Goal: Information Seeking & Learning: Learn about a topic

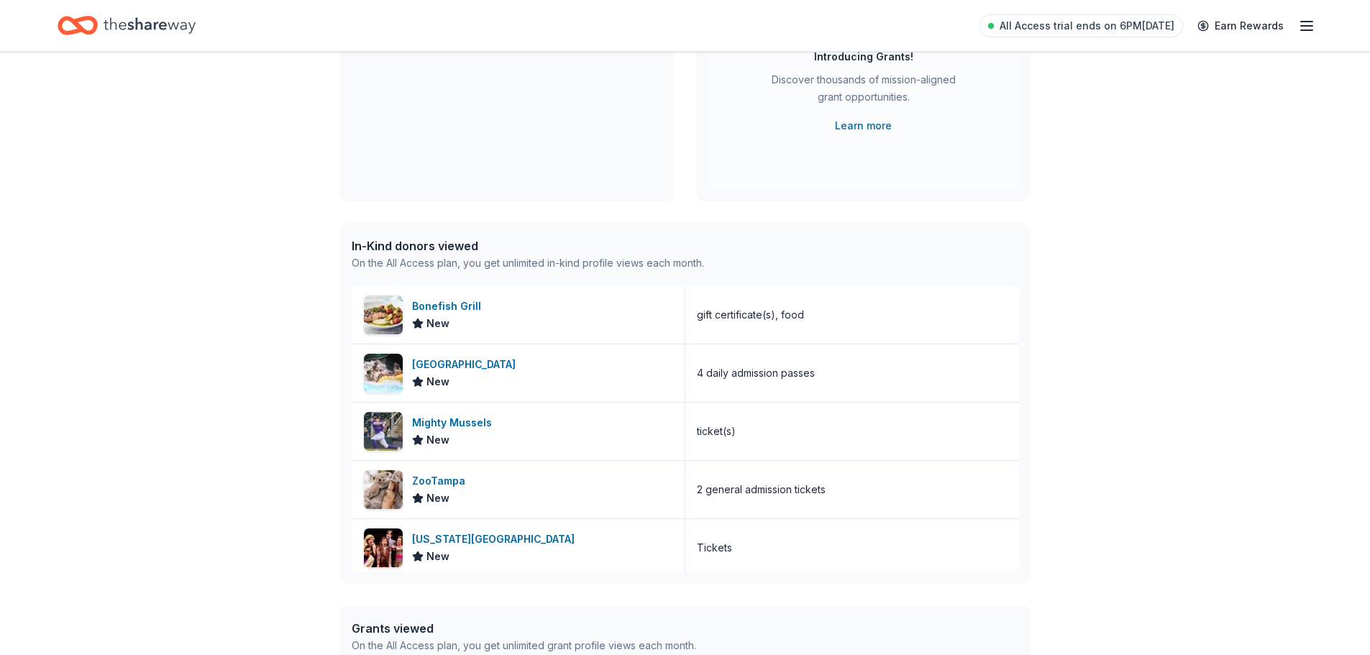
scroll to position [21, 0]
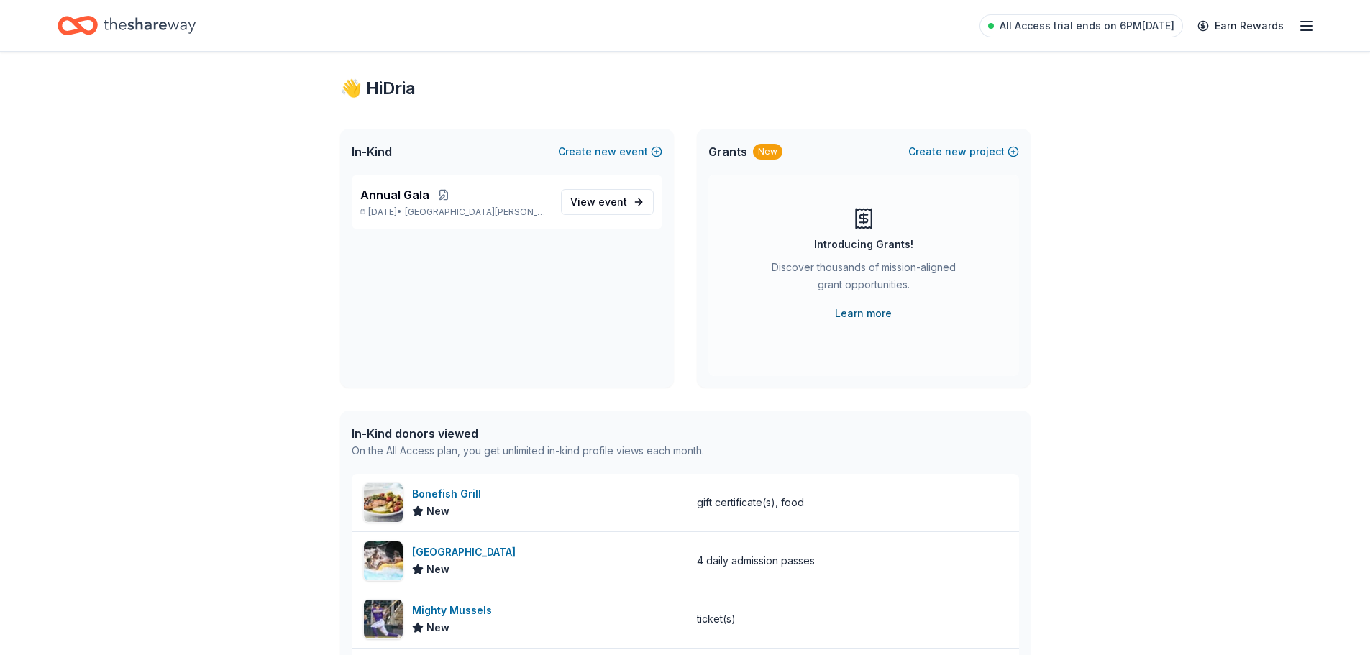
click at [867, 307] on link "Learn more" at bounding box center [863, 313] width 57 height 17
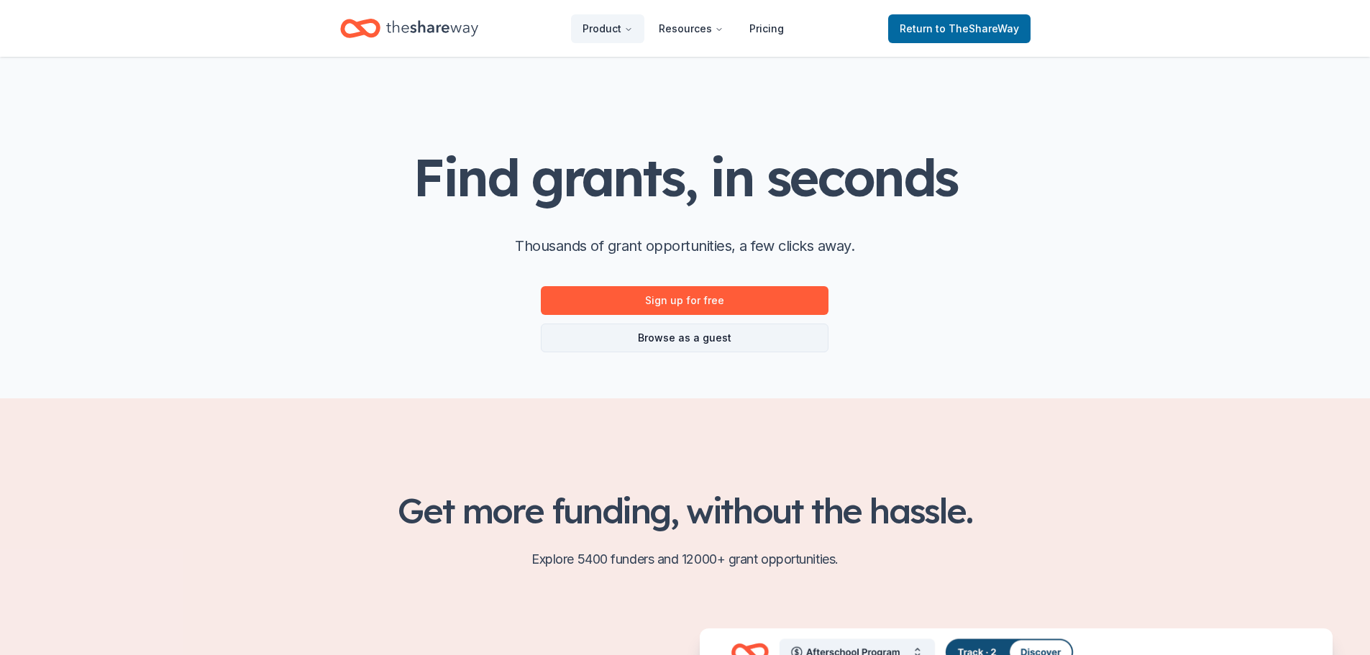
click at [697, 342] on link "Browse as a guest" at bounding box center [685, 338] width 288 height 29
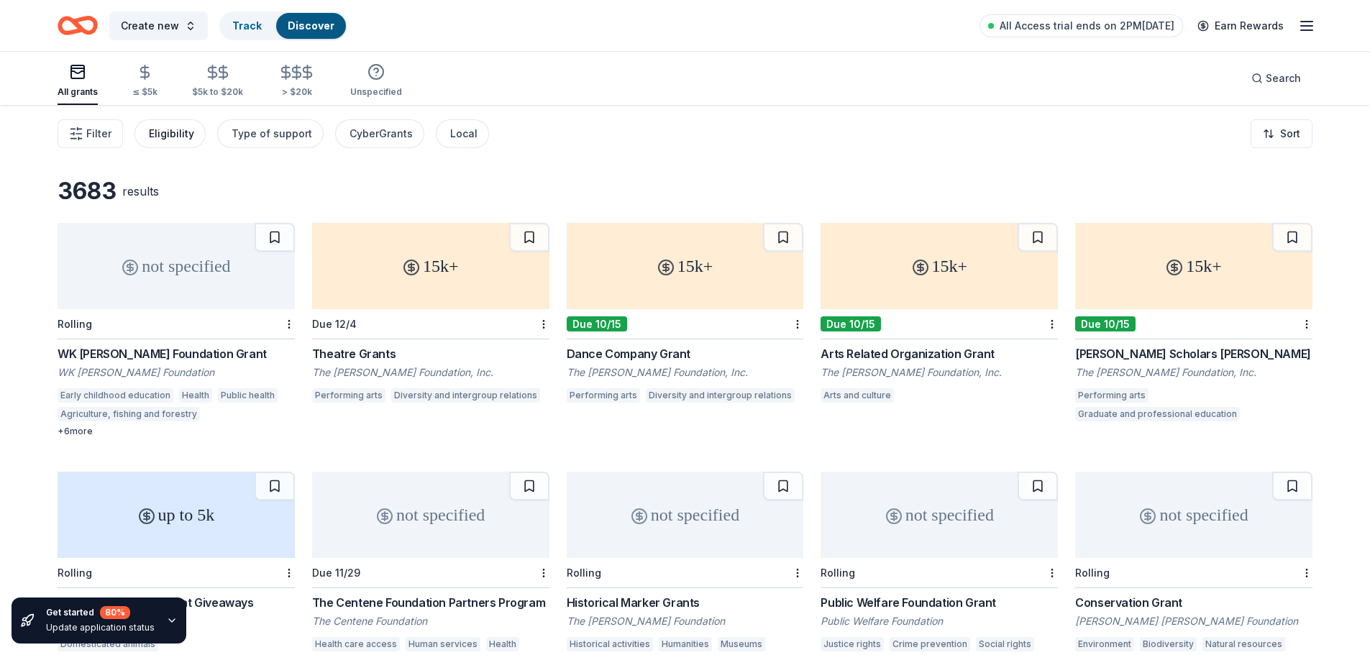
click at [176, 139] on div "Eligibility" at bounding box center [171, 133] width 45 height 17
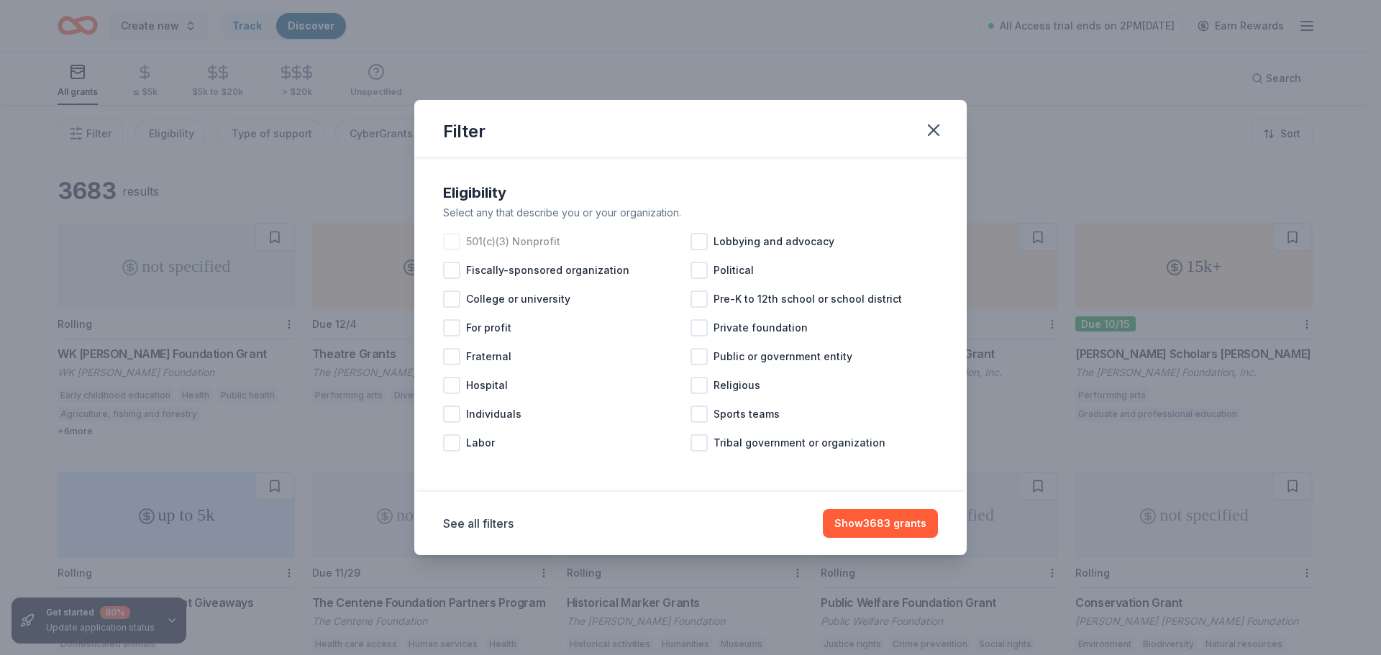
click at [454, 240] on div at bounding box center [451, 241] width 17 height 17
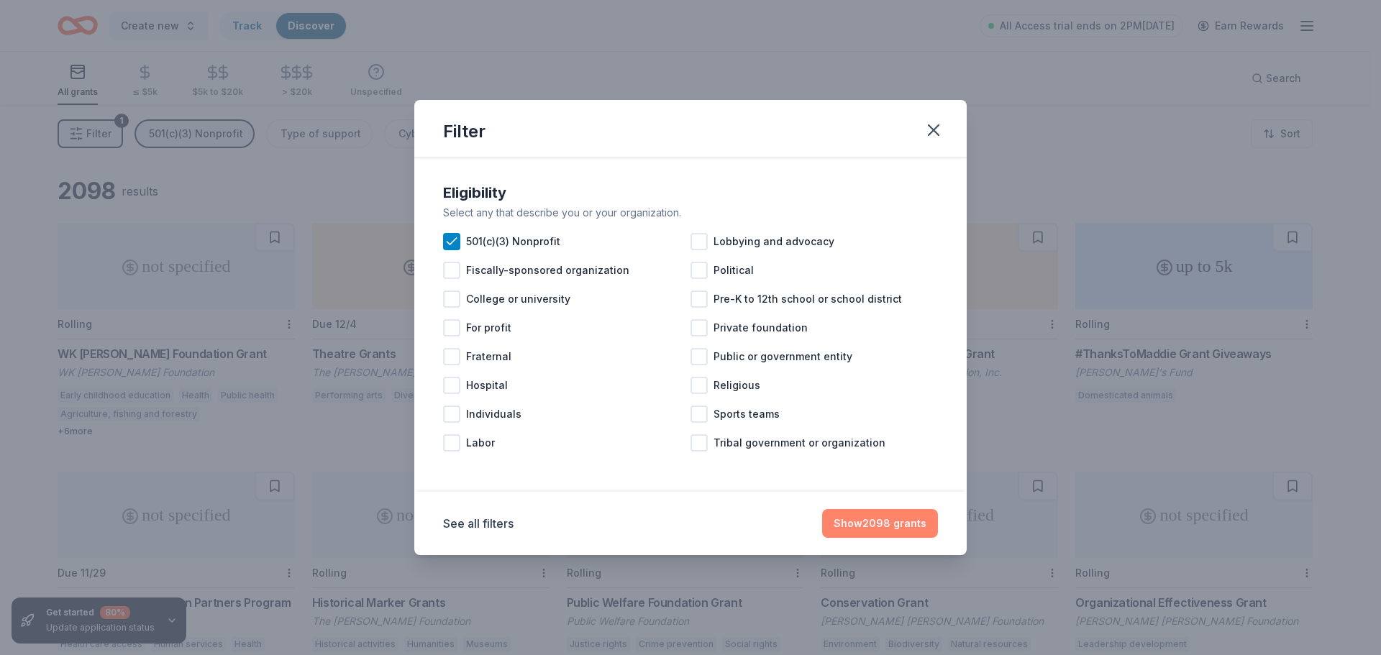
click at [892, 526] on button "Show 2098 grants" at bounding box center [880, 523] width 116 height 29
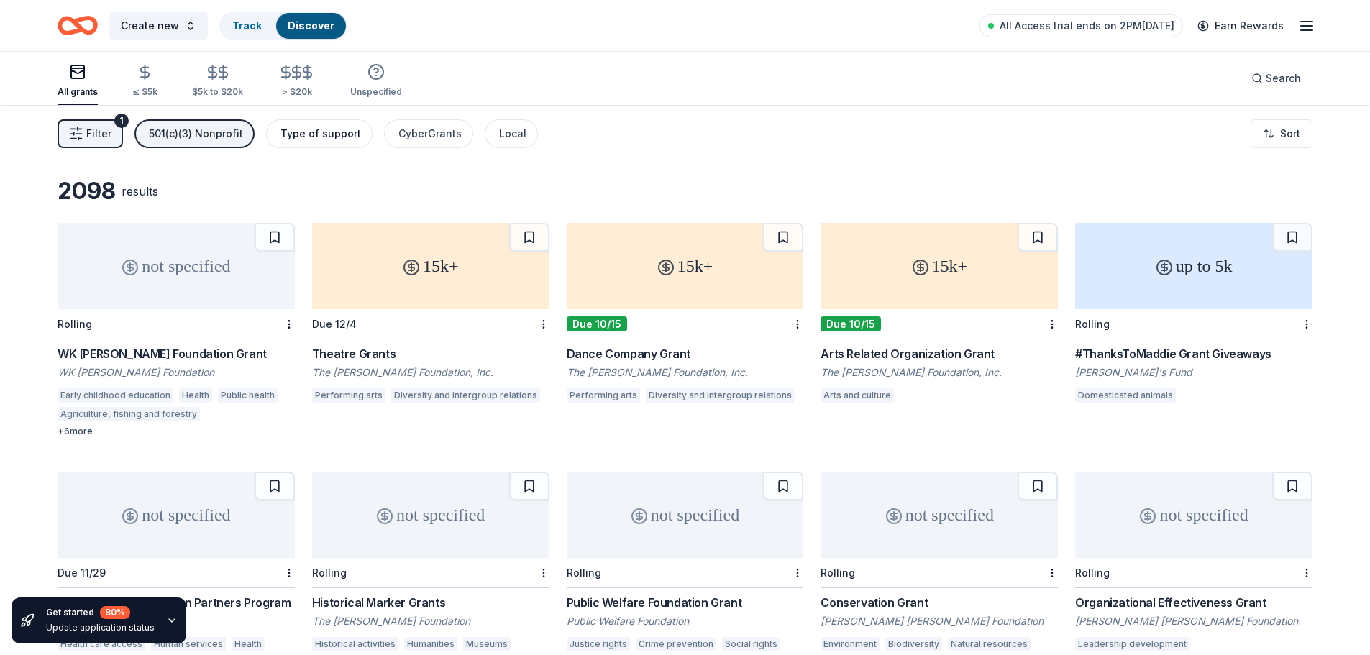
click at [334, 135] on div "Type of support" at bounding box center [320, 133] width 81 height 17
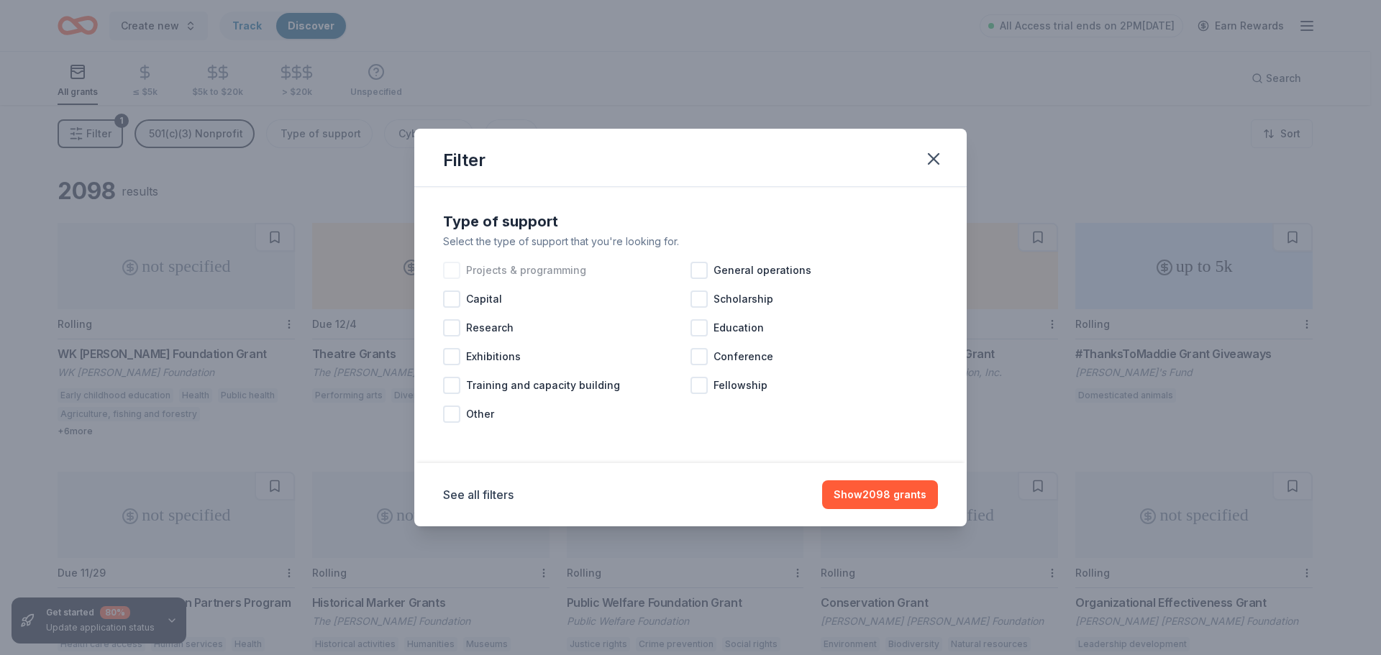
click at [452, 268] on div at bounding box center [451, 270] width 17 height 17
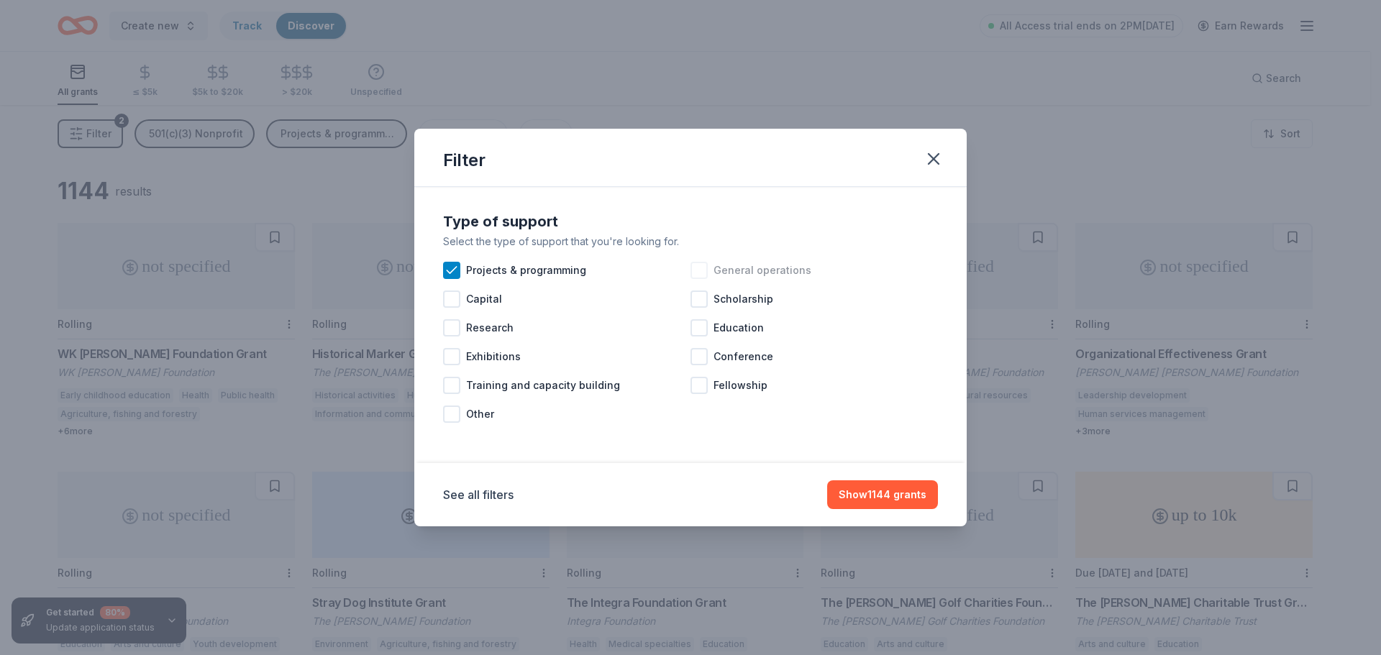
click at [701, 277] on div at bounding box center [698, 270] width 17 height 17
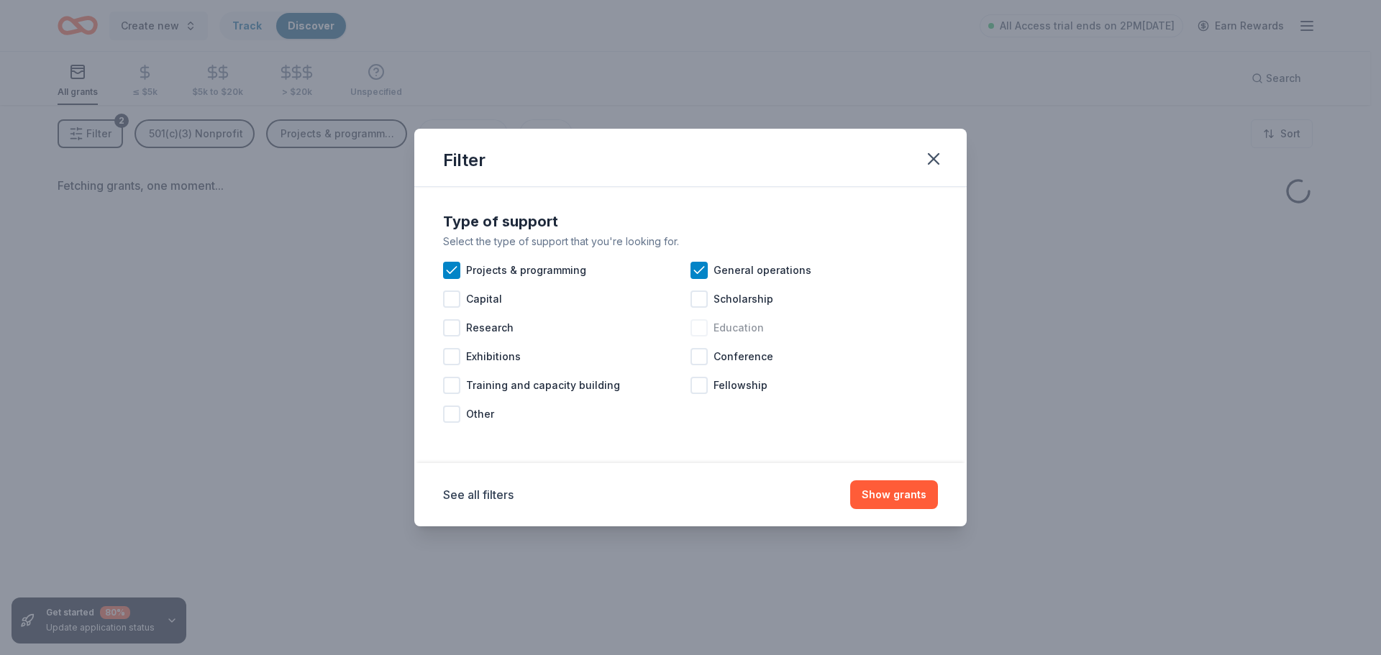
click at [698, 327] on div at bounding box center [698, 327] width 17 height 17
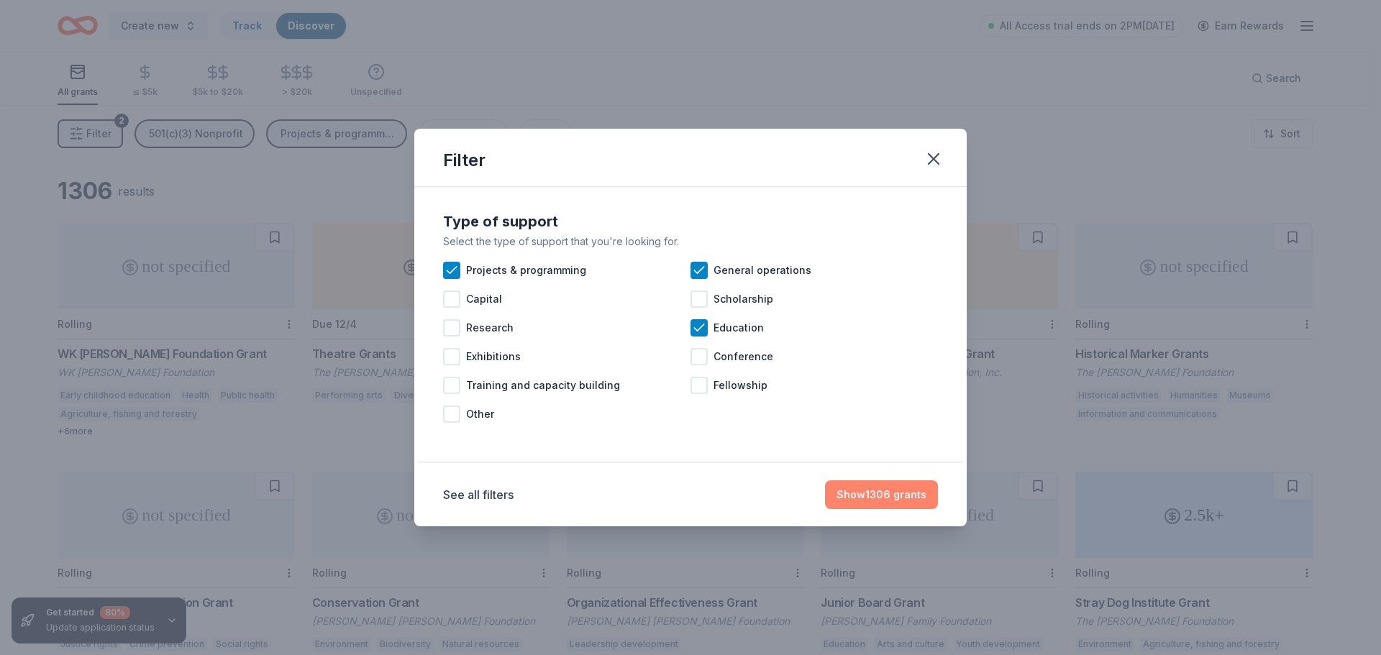
drag, startPoint x: 879, startPoint y: 500, endPoint x: 869, endPoint y: 498, distance: 9.6
click at [880, 500] on button "Show 1306 grants" at bounding box center [881, 494] width 113 height 29
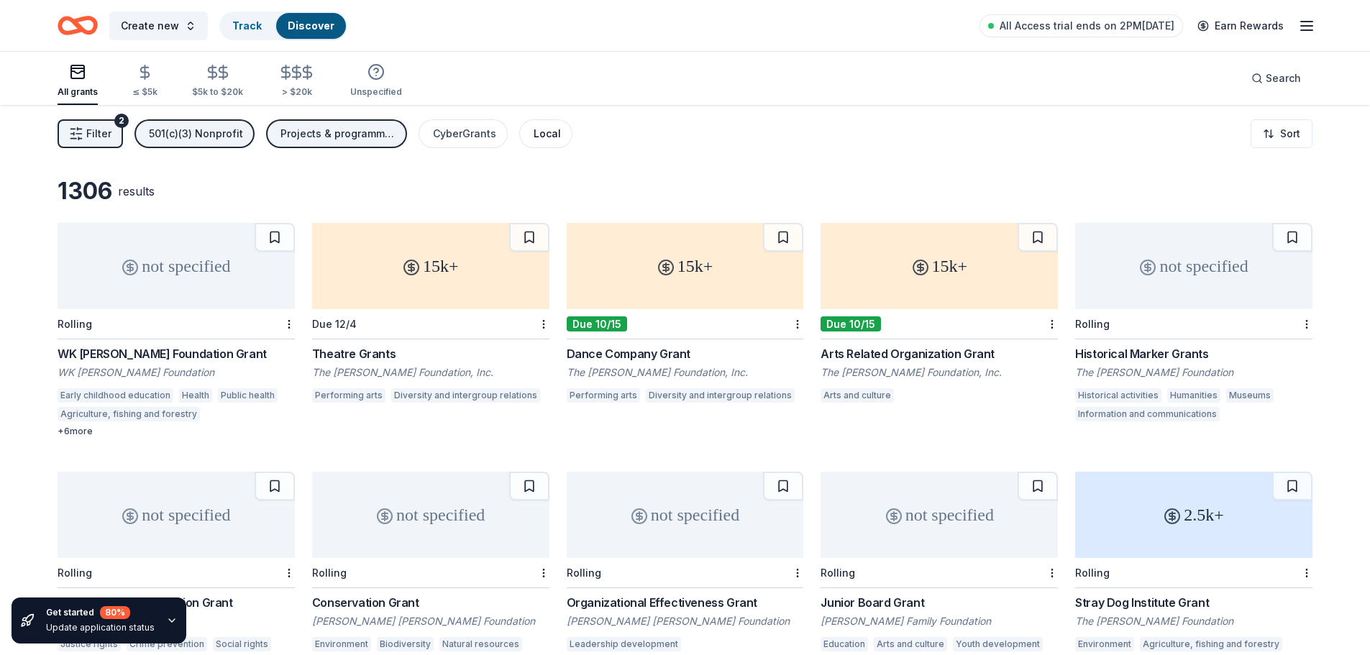
click at [545, 137] on div "Local" at bounding box center [547, 133] width 27 height 17
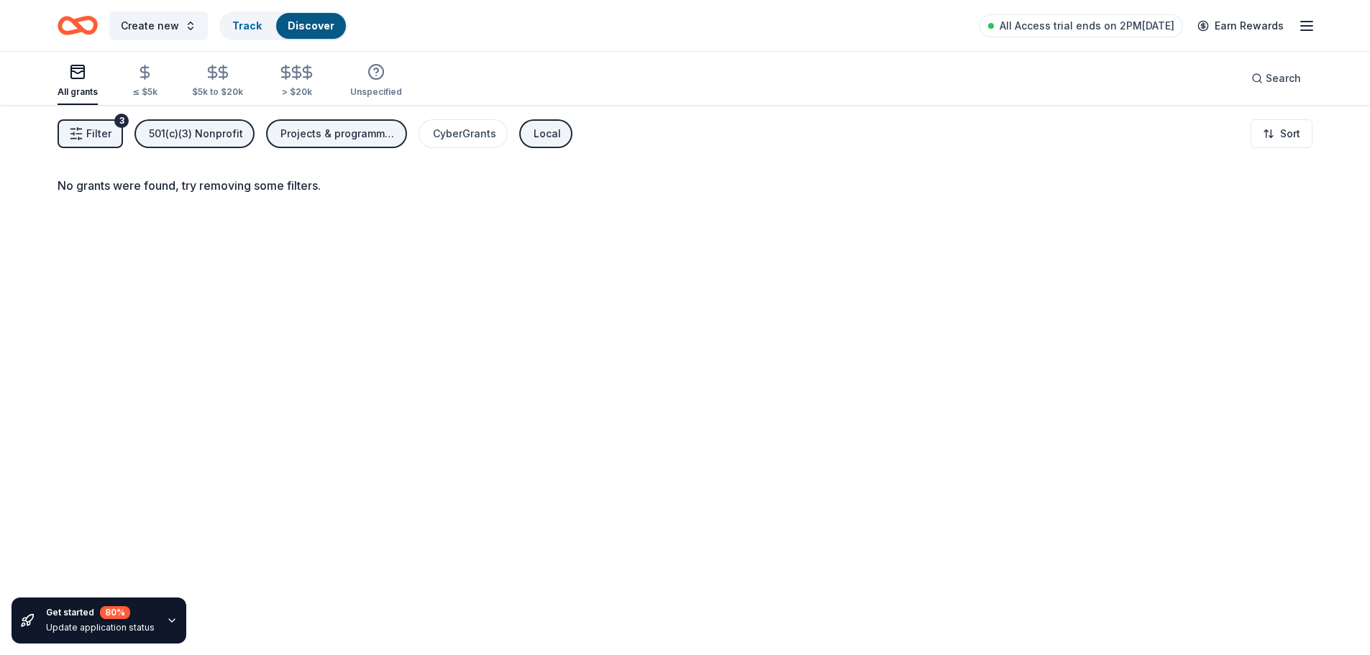
click at [545, 129] on div "Local" at bounding box center [547, 133] width 27 height 17
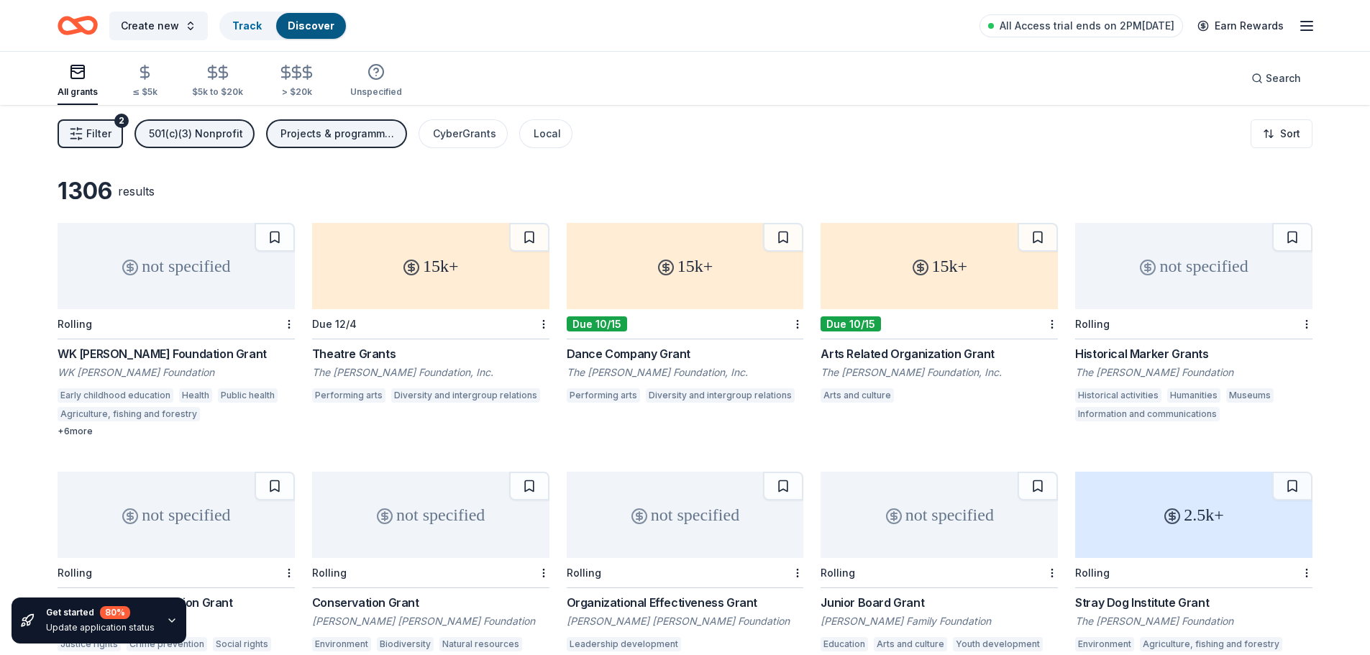
click at [101, 137] on span "Filter" at bounding box center [98, 133] width 25 height 17
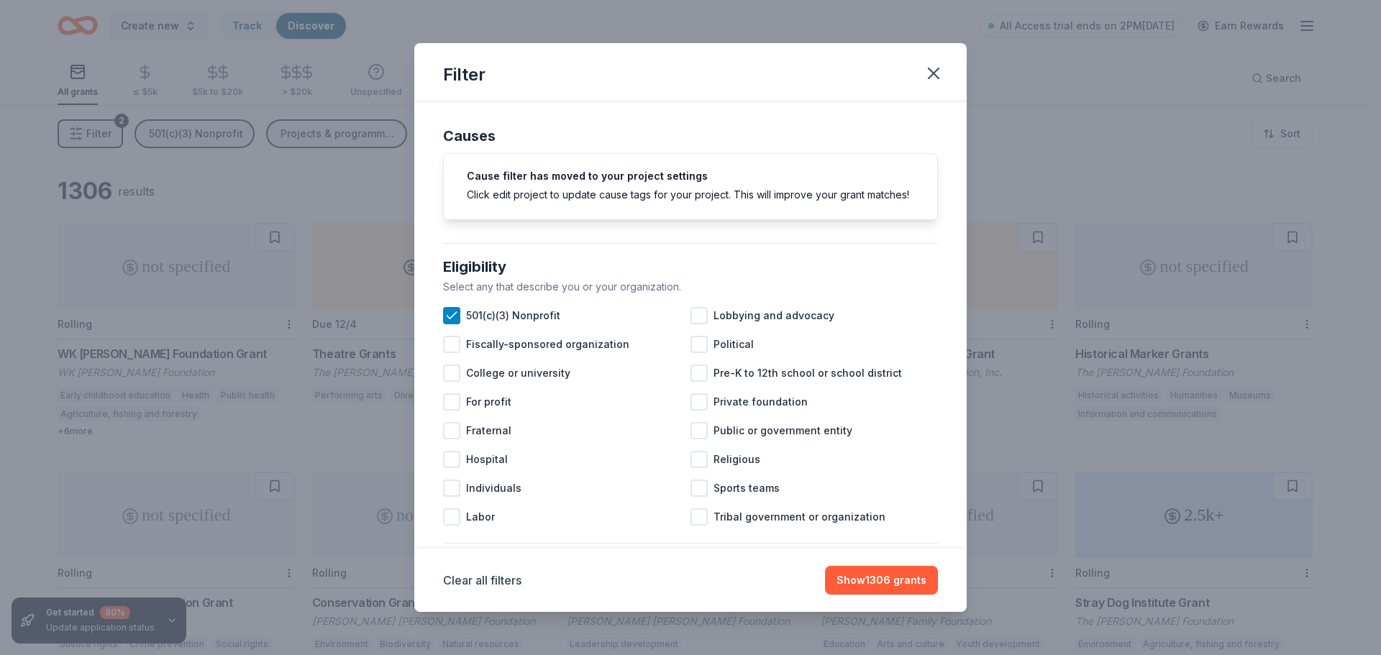
click at [1035, 140] on div "Filter Causes Cause filter has moved to your project settings Click edit projec…" at bounding box center [690, 327] width 1381 height 655
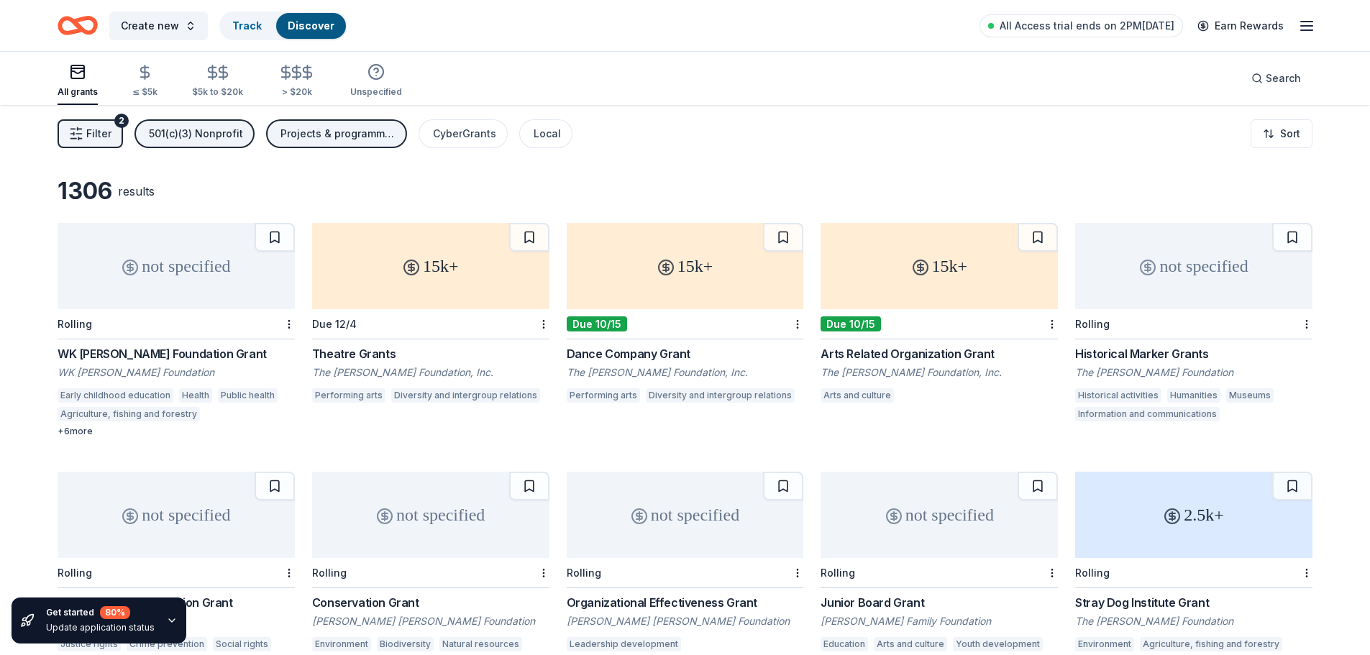
click at [936, 286] on div "15k+" at bounding box center [939, 266] width 237 height 86
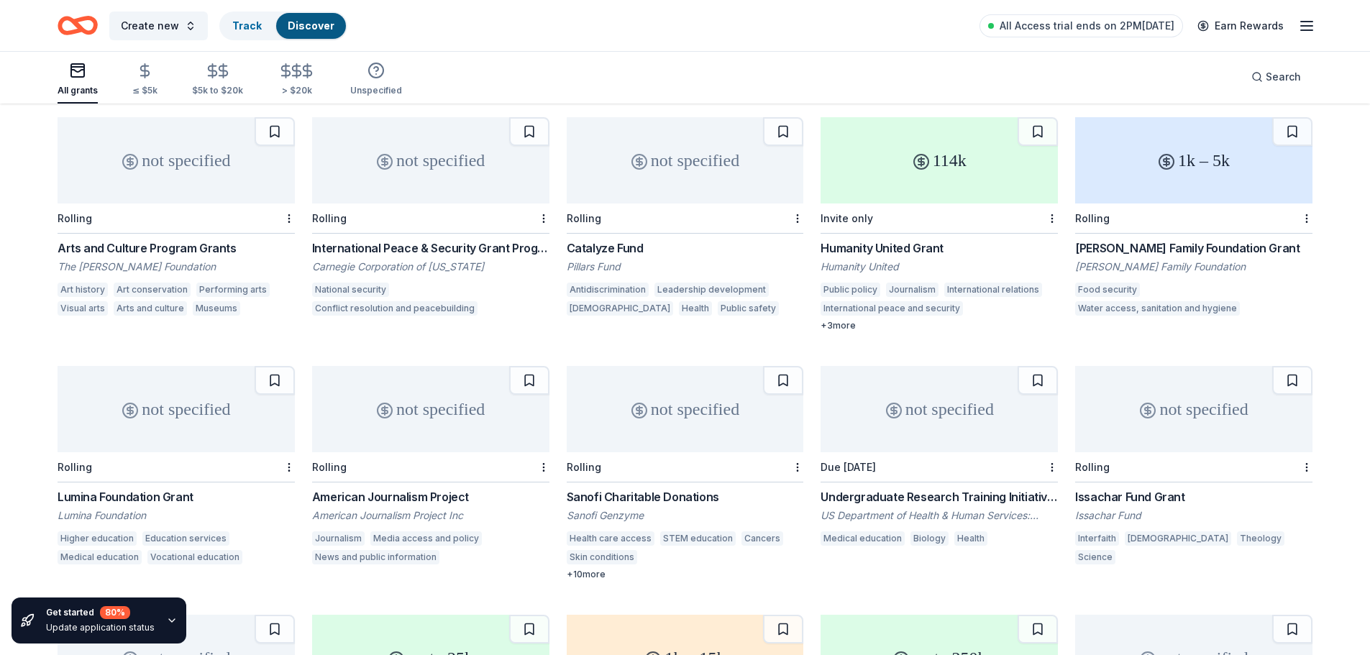
scroll to position [5531, 0]
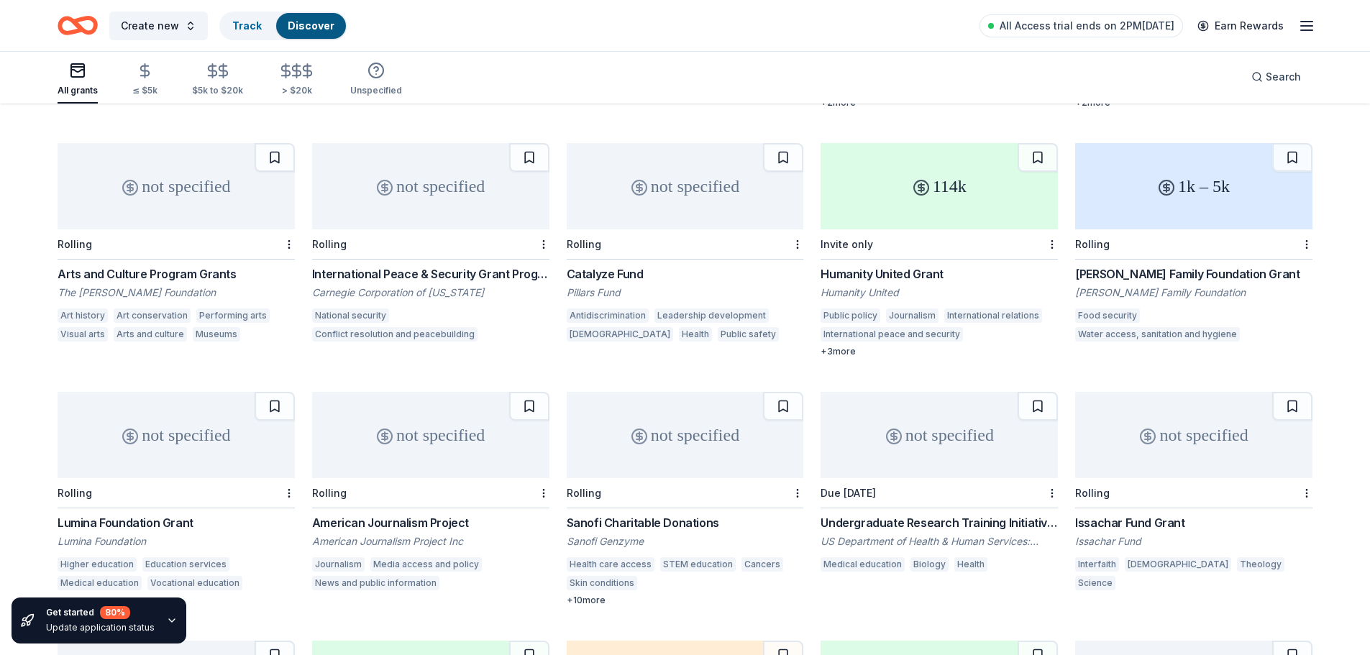
click at [145, 196] on div "not specified" at bounding box center [176, 186] width 237 height 86
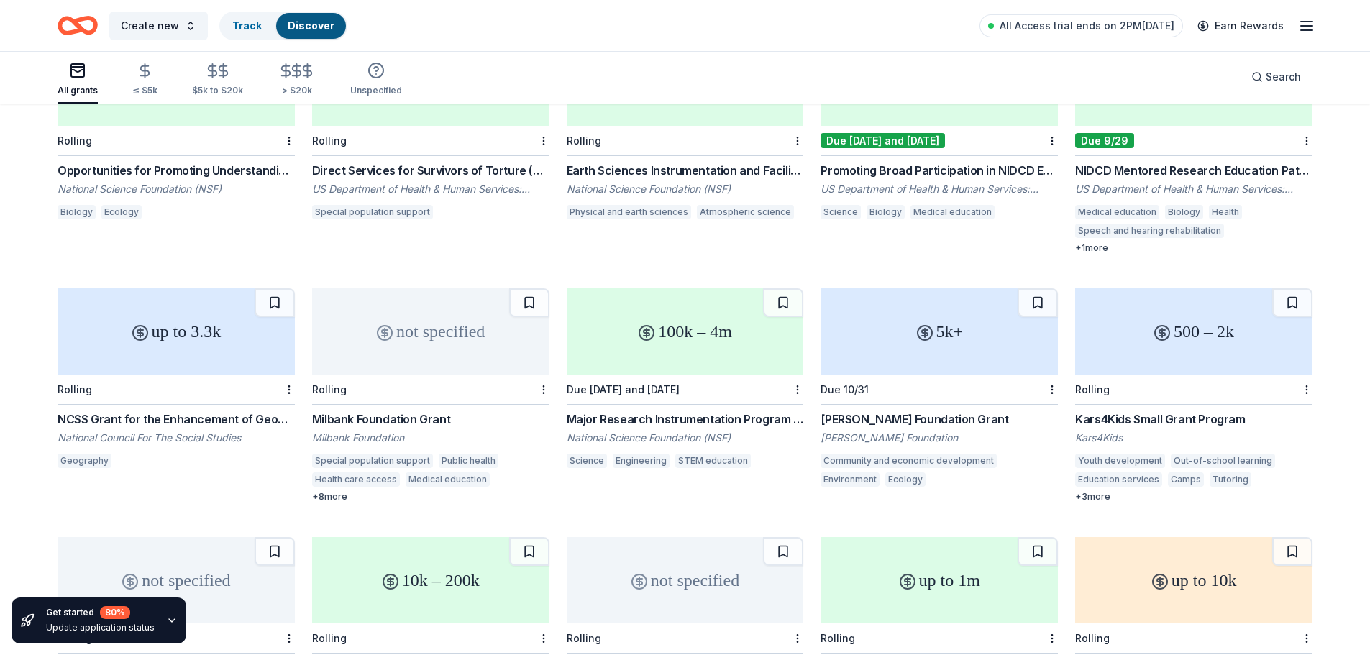
scroll to position [3014, 0]
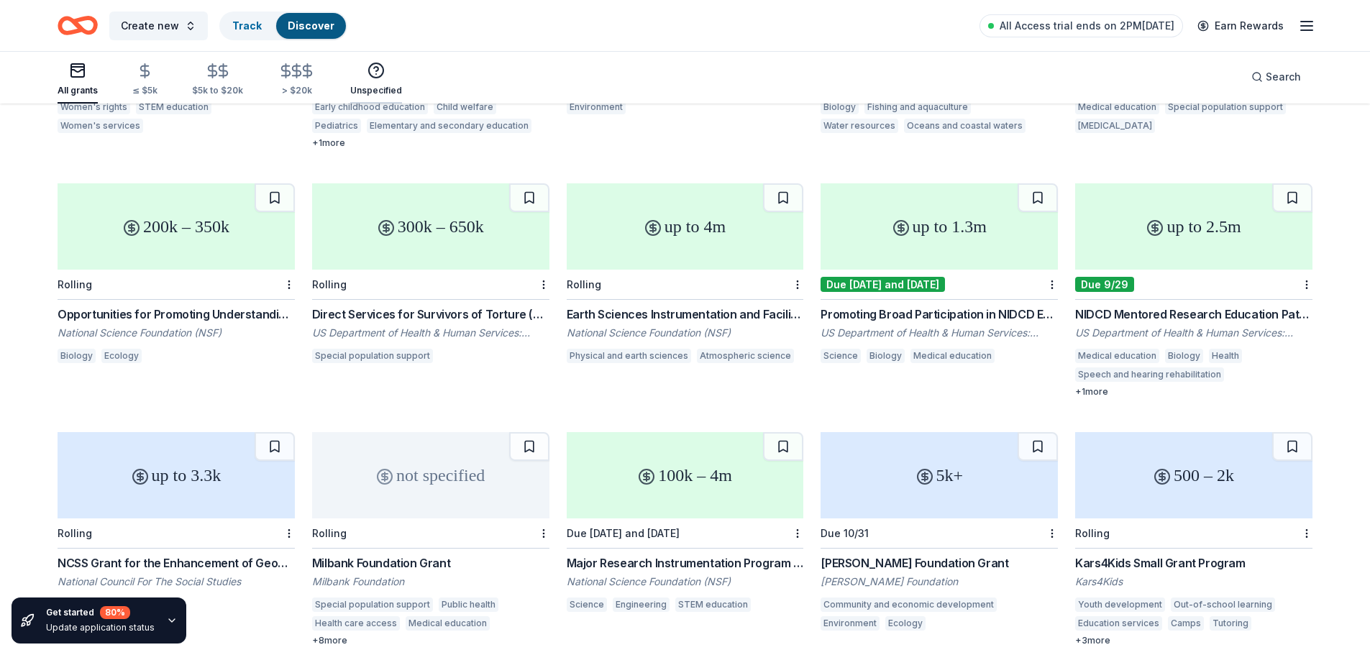
click at [381, 81] on div "Unspecified" at bounding box center [376, 79] width 52 height 35
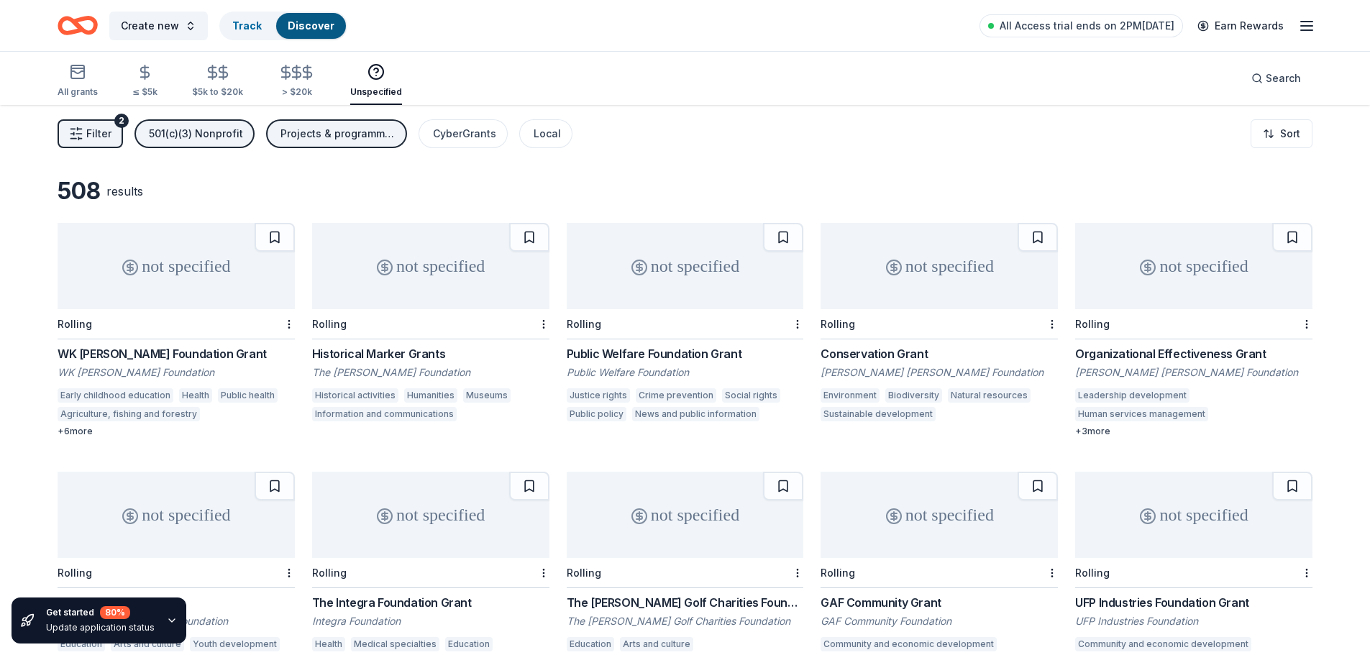
click at [96, 133] on span "Filter" at bounding box center [98, 133] width 25 height 17
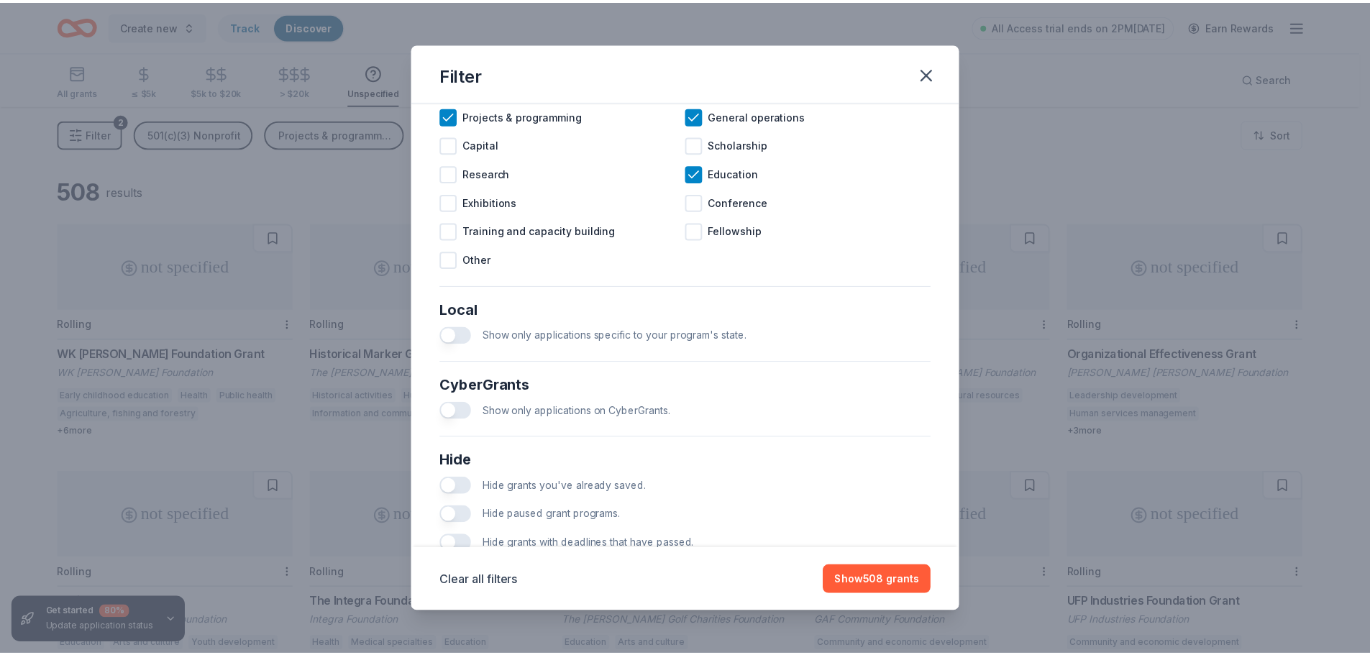
scroll to position [692, 0]
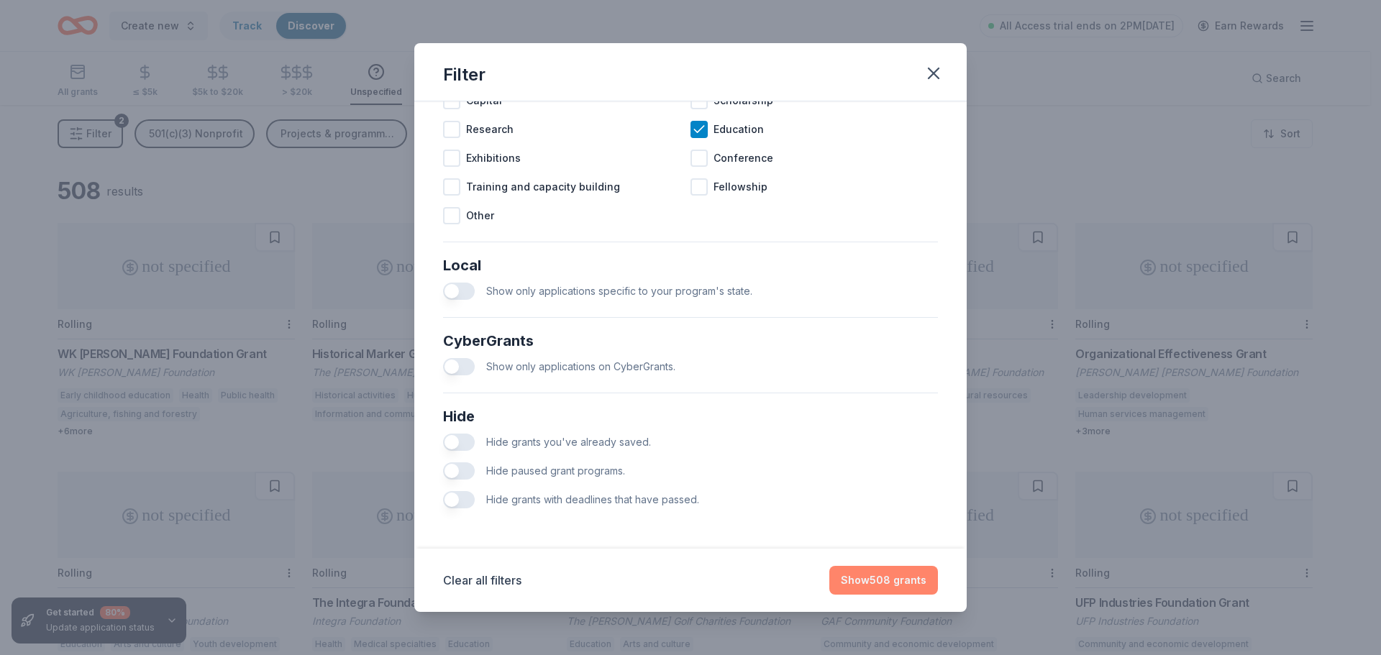
click at [884, 580] on button "Show 508 grants" at bounding box center [883, 580] width 109 height 29
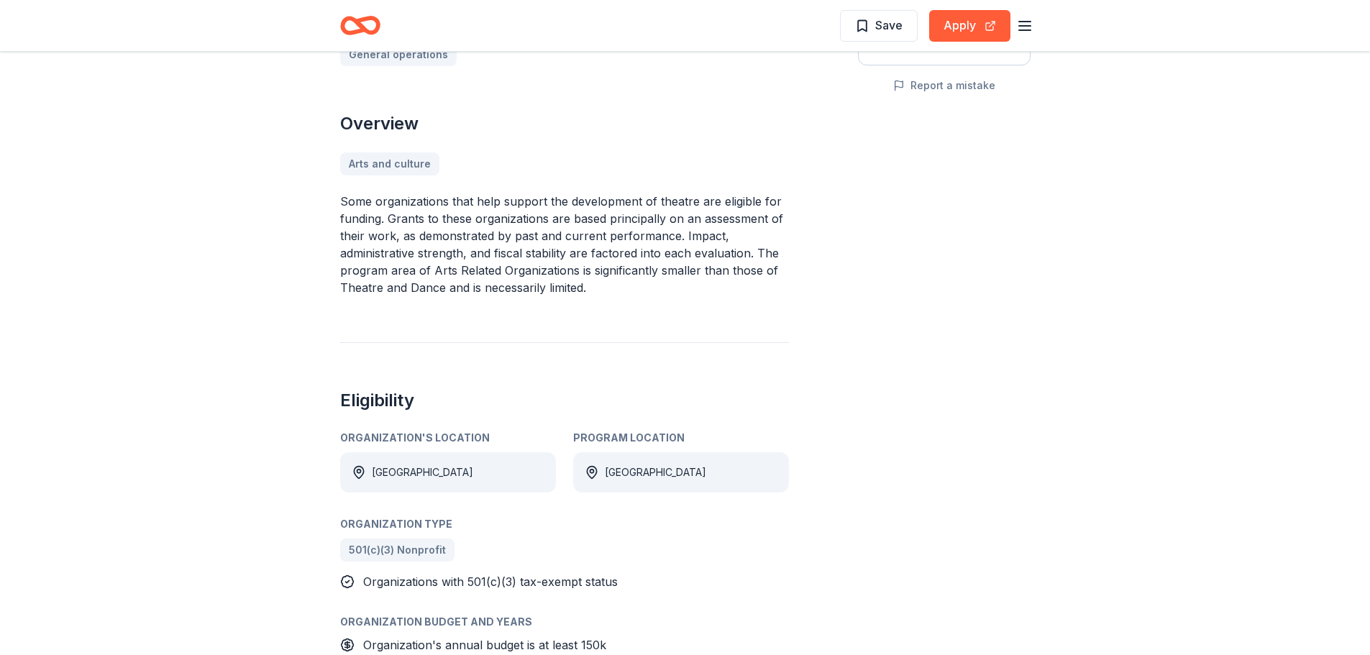
scroll to position [360, 0]
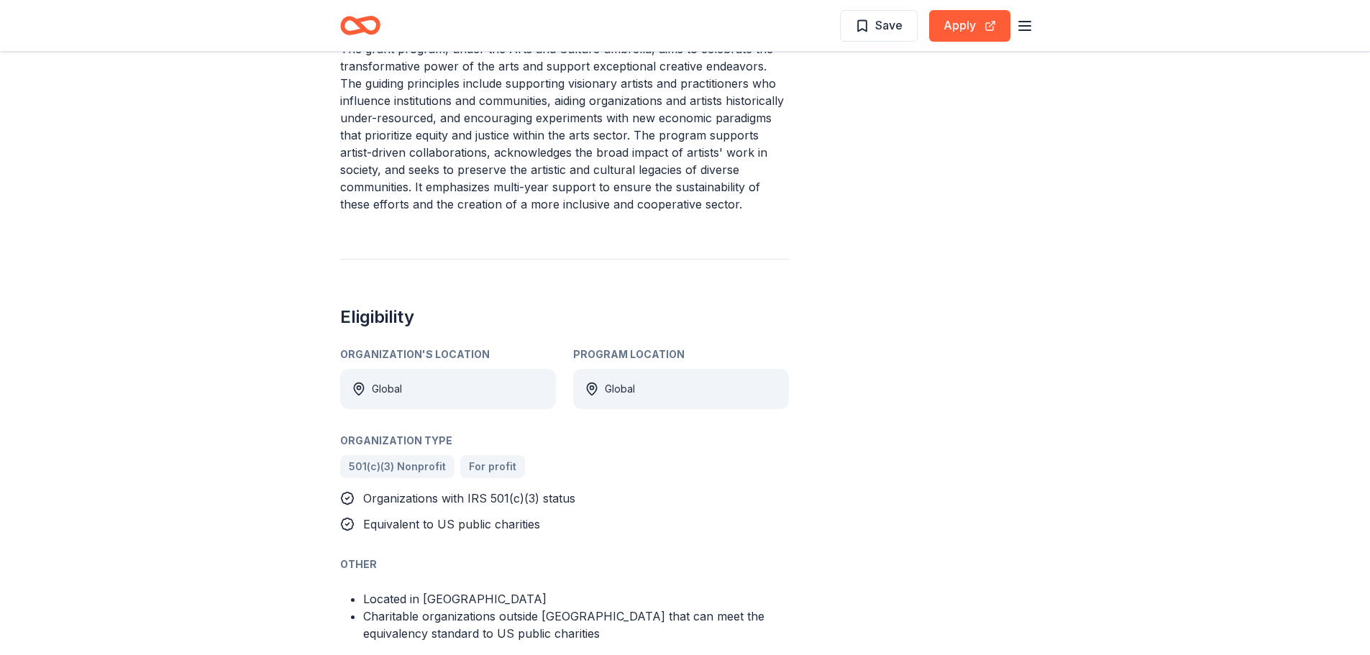
scroll to position [647, 0]
